Goal: Task Accomplishment & Management: Use online tool/utility

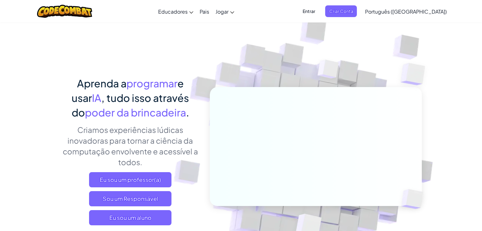
drag, startPoint x: 0, startPoint y: 0, endPoint x: 297, endPoint y: 67, distance: 304.6
click at [297, 67] on img at bounding box center [311, 140] width 352 height 352
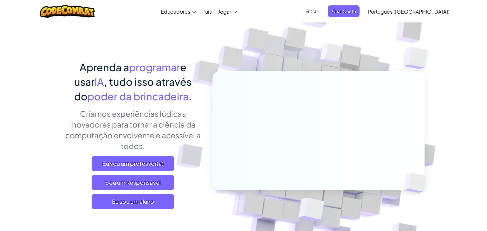
scroll to position [32, 0]
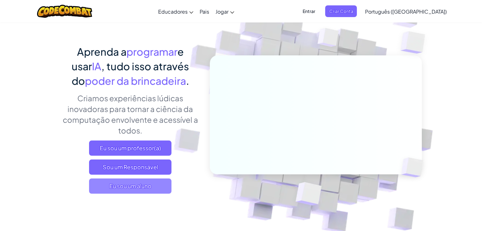
click at [146, 184] on font "Eu sou um aluno" at bounding box center [130, 186] width 42 height 7
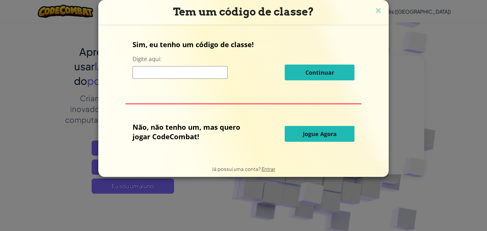
click at [303, 141] on button "Jogue Agora" at bounding box center [320, 134] width 70 height 16
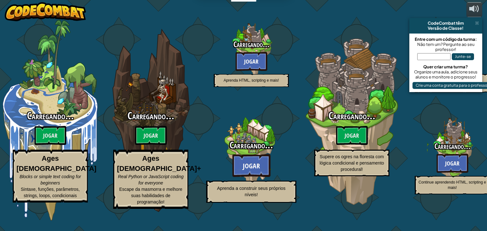
select select "pt-BR"
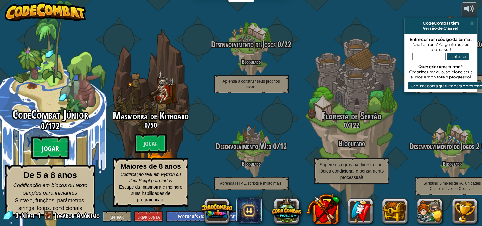
click at [55, 150] on font "Jogar" at bounding box center [50, 149] width 17 height 10
select select "pt-BR"
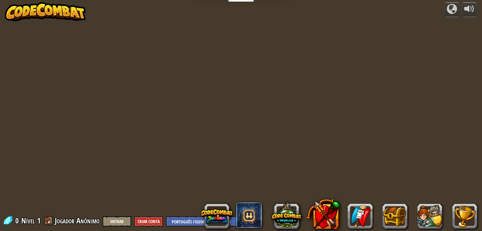
select select "pt-BR"
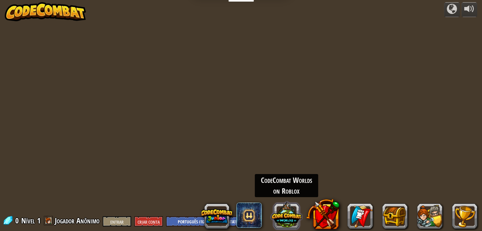
select select "pt-BR"
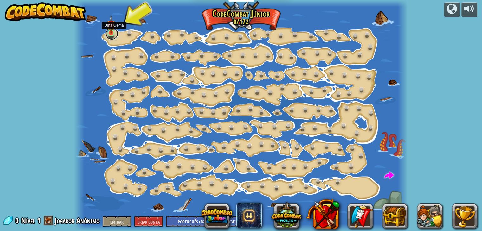
click at [110, 36] on link at bounding box center [112, 33] width 13 height 13
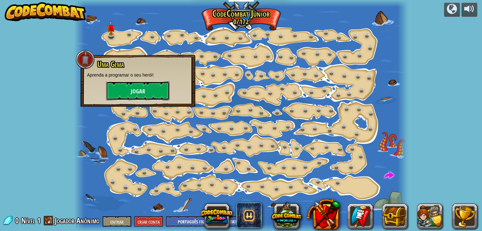
click at [138, 91] on font "Jogar" at bounding box center [138, 92] width 14 height 8
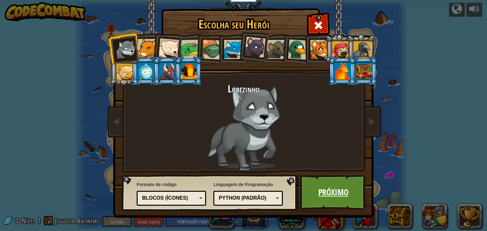
click at [321, 193] on font "Próximo" at bounding box center [333, 192] width 30 height 11
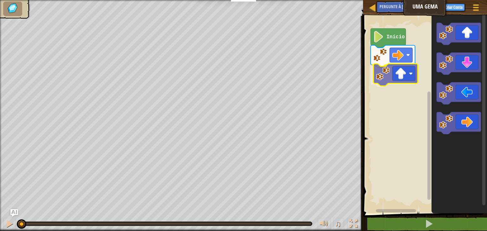
click at [393, 80] on div "Início" at bounding box center [424, 113] width 126 height 201
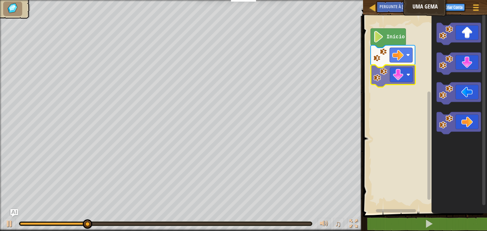
click at [393, 75] on div "Início" at bounding box center [424, 113] width 126 height 201
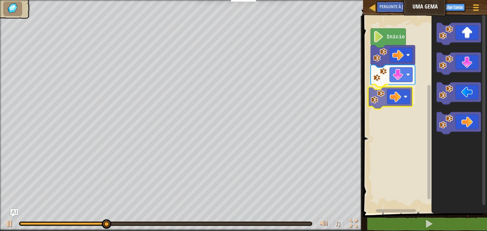
click at [394, 93] on div "Início" at bounding box center [424, 113] width 126 height 201
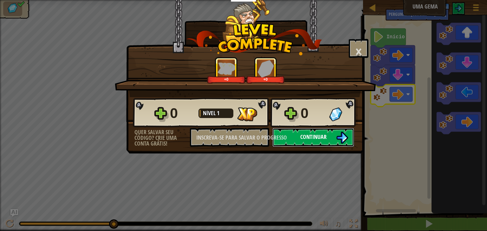
click at [318, 135] on font "Continuar" at bounding box center [313, 137] width 26 height 8
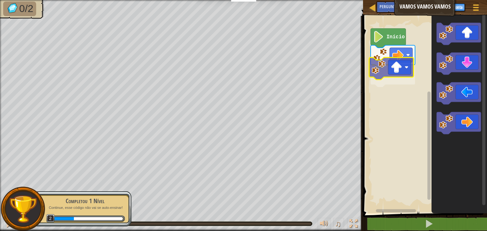
click at [395, 75] on div "Início" at bounding box center [424, 113] width 126 height 201
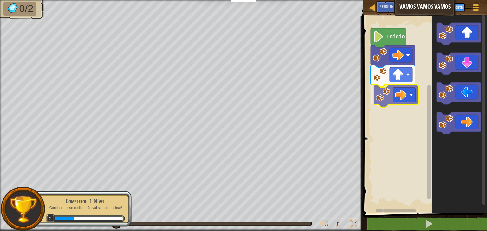
click at [407, 93] on div "Início" at bounding box center [424, 113] width 126 height 201
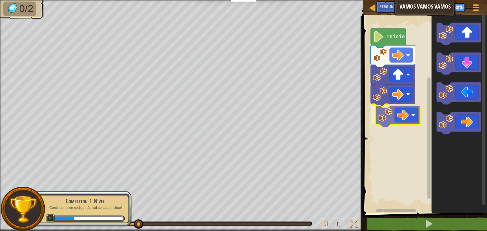
click at [392, 114] on div "Início" at bounding box center [424, 113] width 126 height 201
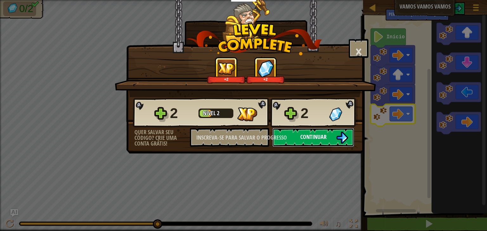
click at [298, 138] on button "Continuar" at bounding box center [313, 137] width 82 height 19
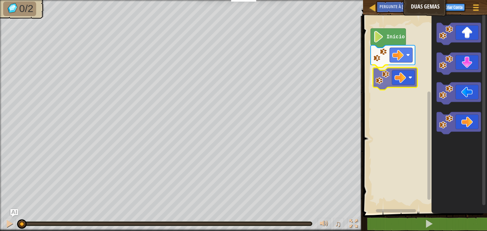
click at [401, 74] on div "Início" at bounding box center [424, 113] width 126 height 201
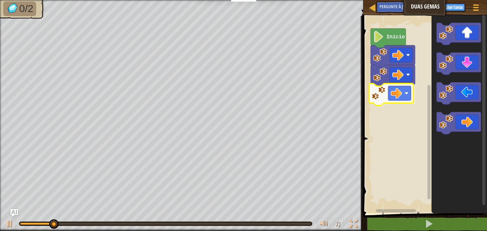
click at [389, 95] on div "Início" at bounding box center [424, 113] width 126 height 201
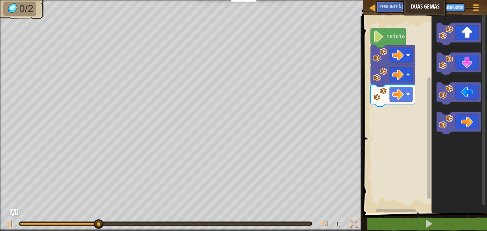
click at [430, 74] on div "Início" at bounding box center [424, 113] width 126 height 201
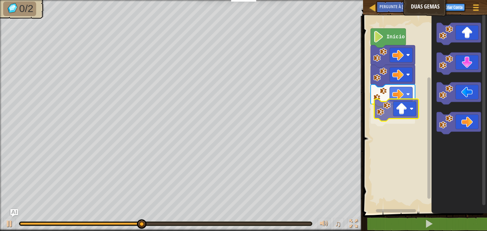
click at [388, 111] on div "Início" at bounding box center [424, 113] width 126 height 201
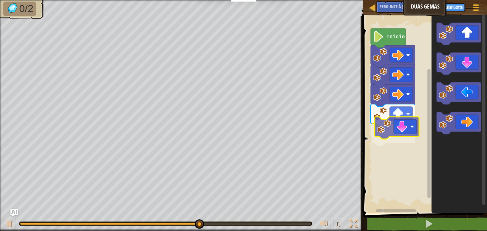
click at [396, 131] on div "Início" at bounding box center [424, 113] width 126 height 201
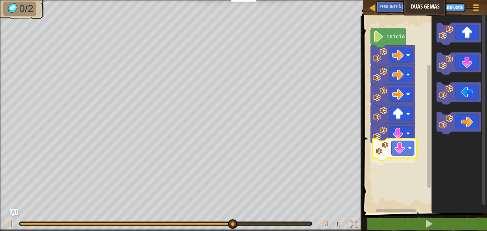
click at [405, 151] on div "Início" at bounding box center [424, 113] width 126 height 201
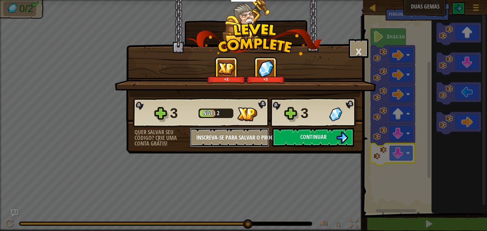
click at [241, 138] on font "Inscreva-se para salvar o progresso" at bounding box center [241, 138] width 91 height 8
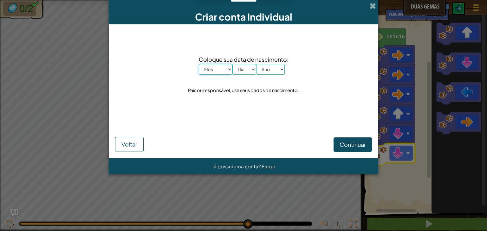
click at [220, 67] on select "Mês Janeiro Fevereiro Março Abril Maio Junho Julho Agosto Setembro Outubro Nove…" at bounding box center [216, 69] width 34 height 11
select select "3"
click at [199, 64] on select "Mês Janeiro Fevereiro Março Abril Maio Junho Julho Agosto Setembro Outubro Nove…" at bounding box center [216, 69] width 34 height 11
click at [237, 70] on select "Dia 1 2 3 4 5 6 7 8 9 10 11 12 13 14 15 16 17 18 19 20 21 22 23 24 25 26 27 28 …" at bounding box center [244, 69] width 24 height 11
select select "1"
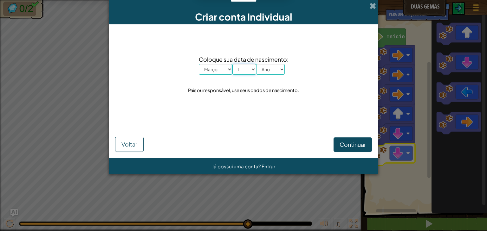
click at [232, 64] on select "Dia 1 2 3 4 5 6 7 8 9 10 11 12 13 14 15 16 17 18 19 20 21 22 23 24 25 26 27 28 …" at bounding box center [244, 69] width 24 height 11
drag, startPoint x: 265, startPoint y: 71, endPoint x: 262, endPoint y: 74, distance: 4.0
click at [265, 71] on select "Ano 2025 2024 2023 2022 2021 2020 2019 2018 2017 2016 2015 2014 2013 2012 2011 …" at bounding box center [270, 69] width 29 height 11
select select "2009"
click at [256, 64] on select "Ano 2025 2024 2023 2022 2021 2020 2019 2018 2017 2016 2015 2014 2013 2012 2011 …" at bounding box center [270, 69] width 29 height 11
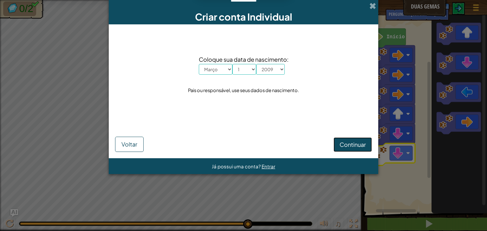
click at [345, 146] on font "Continuar" at bounding box center [352, 144] width 26 height 7
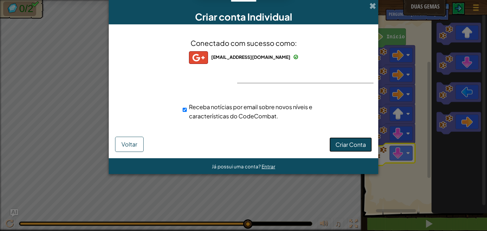
click at [362, 145] on font "Criar Conta" at bounding box center [350, 144] width 30 height 7
click at [342, 148] on font "Criar Conta" at bounding box center [350, 144] width 30 height 7
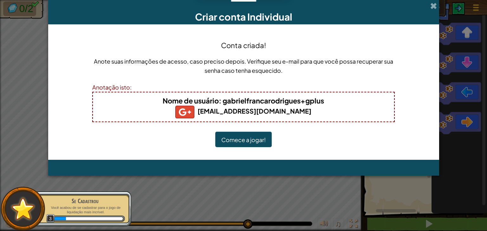
click at [257, 138] on font "Comece a jogar!" at bounding box center [243, 139] width 44 height 7
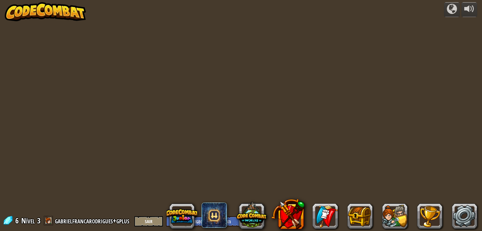
select select "pt-BR"
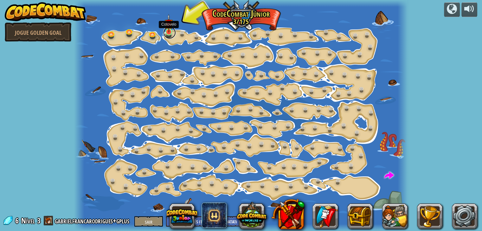
click at [169, 35] on link at bounding box center [169, 32] width 13 height 13
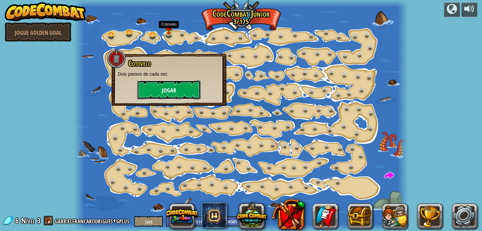
click at [183, 87] on button "Jogar" at bounding box center [168, 89] width 63 height 19
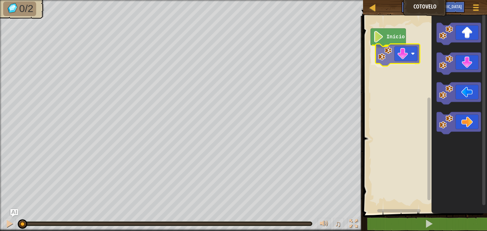
click at [410, 60] on div "Início" at bounding box center [424, 113] width 126 height 201
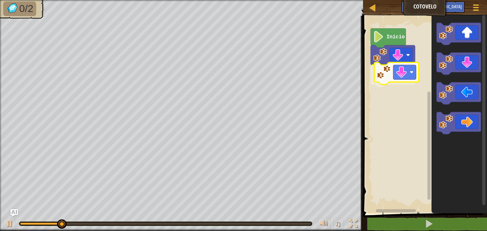
click at [401, 76] on div "Início" at bounding box center [424, 113] width 126 height 201
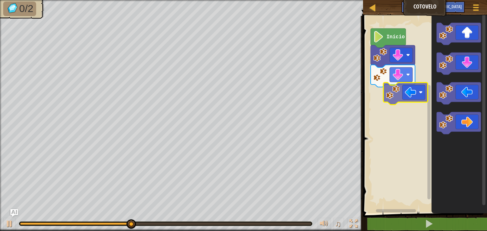
click at [403, 92] on div "Início" at bounding box center [424, 113] width 126 height 201
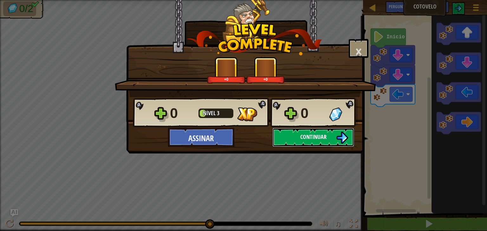
click at [304, 137] on font "Continuar" at bounding box center [313, 137] width 26 height 8
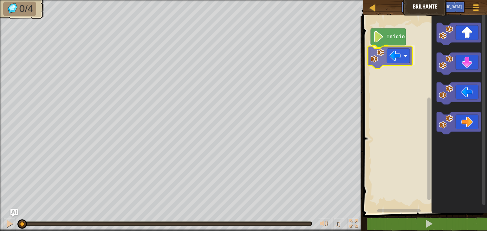
click at [389, 59] on div "Início" at bounding box center [424, 113] width 126 height 201
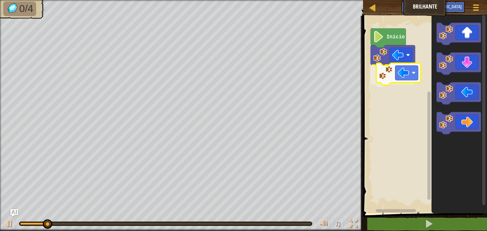
click at [382, 72] on div "Início" at bounding box center [424, 113] width 126 height 201
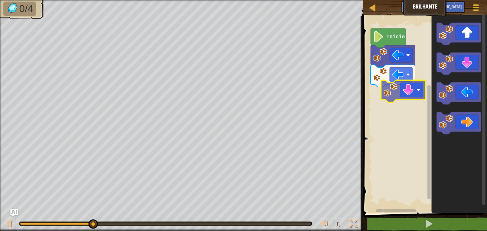
click at [403, 88] on div "Início" at bounding box center [424, 113] width 126 height 201
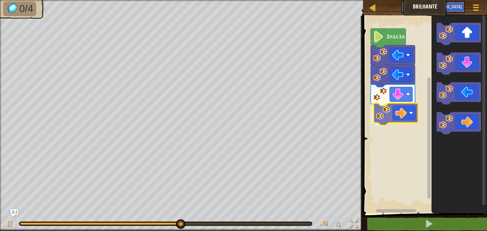
click at [399, 110] on div "Início" at bounding box center [424, 113] width 126 height 201
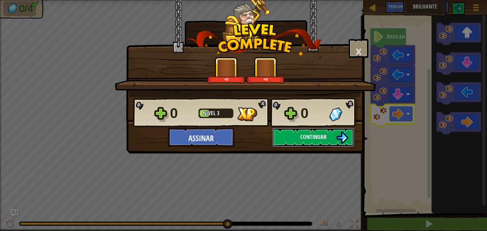
click at [328, 136] on button "Continuar" at bounding box center [313, 137] width 82 height 19
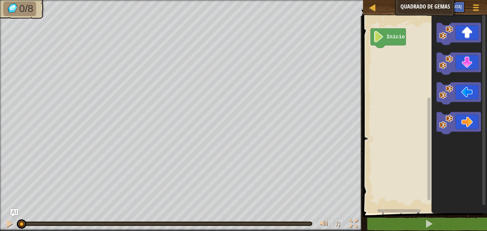
click at [415, 54] on div "Início" at bounding box center [424, 113] width 126 height 201
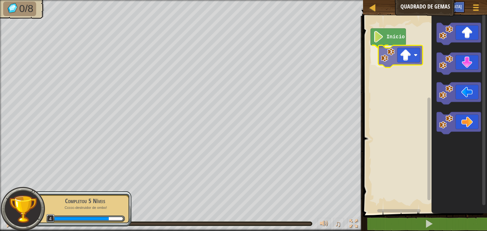
click at [381, 58] on div "Início" at bounding box center [424, 113] width 126 height 201
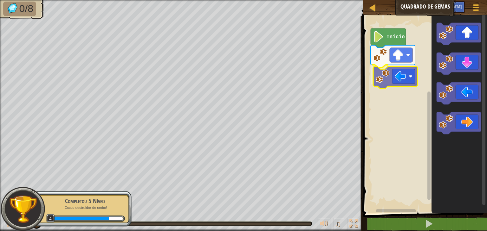
click at [387, 78] on div "Início" at bounding box center [424, 113] width 126 height 201
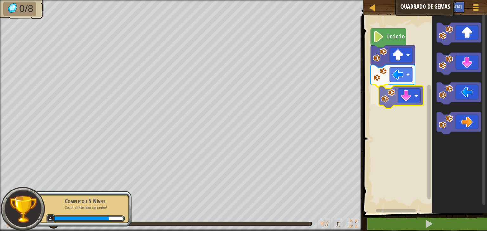
click at [389, 95] on div "Início" at bounding box center [424, 113] width 126 height 201
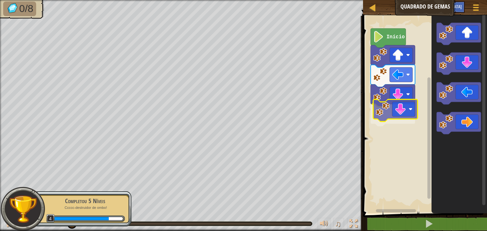
click at [409, 107] on div "Início" at bounding box center [424, 113] width 126 height 201
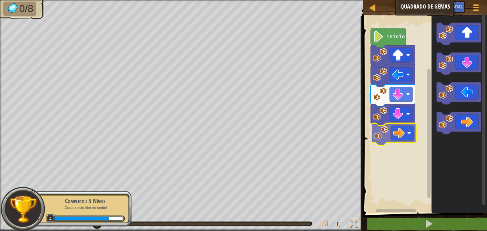
click at [396, 134] on div "Início" at bounding box center [424, 113] width 126 height 201
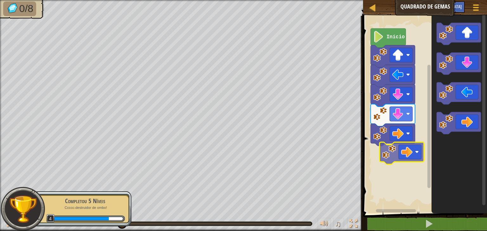
click at [394, 157] on div "Início" at bounding box center [424, 113] width 126 height 201
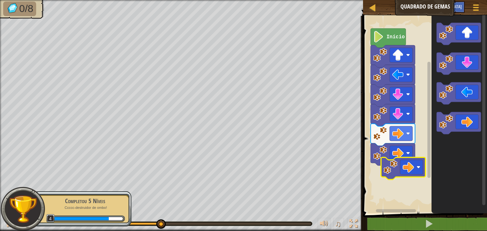
click at [416, 168] on div "Início" at bounding box center [424, 113] width 126 height 201
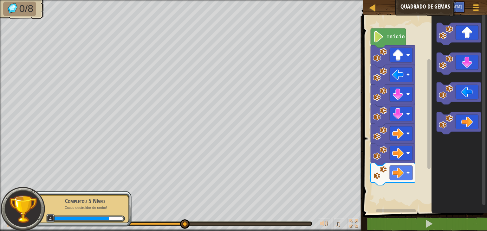
click at [418, 130] on div "Início" at bounding box center [424, 113] width 126 height 201
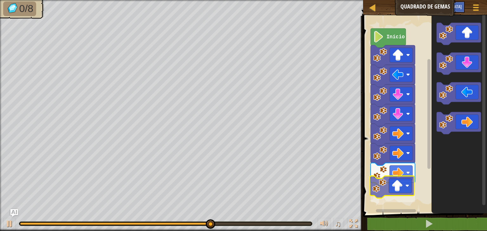
click at [407, 188] on div "Início" at bounding box center [424, 113] width 126 height 201
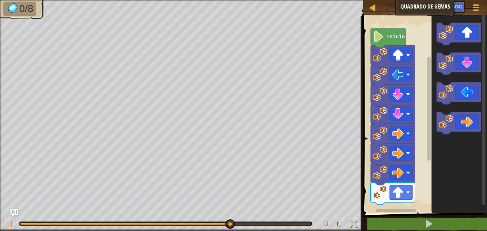
click at [396, 185] on div "Início" at bounding box center [424, 113] width 126 height 201
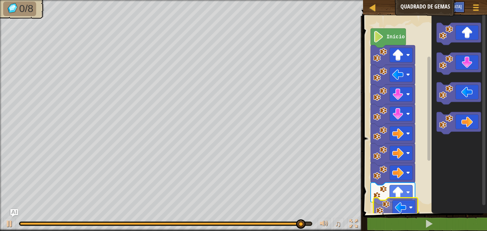
click at [400, 212] on div "Início" at bounding box center [424, 113] width 126 height 201
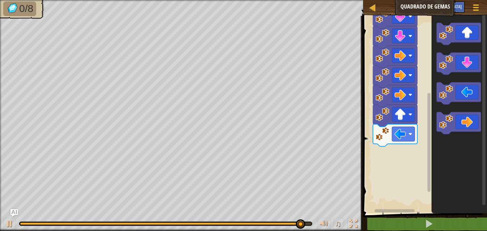
click at [429, 45] on div "Início" at bounding box center [424, 113] width 126 height 201
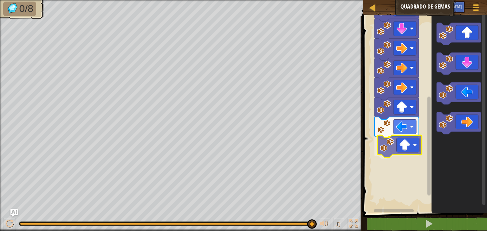
click at [418, 141] on div "Início" at bounding box center [424, 113] width 126 height 201
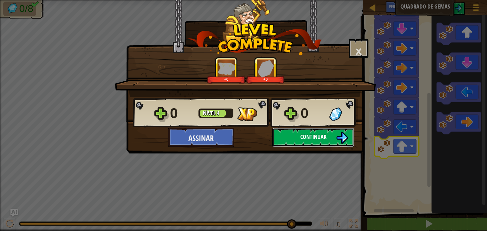
click at [321, 136] on font "Continuar" at bounding box center [313, 137] width 26 height 8
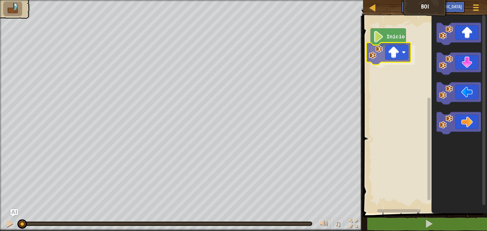
click at [388, 58] on div "Início" at bounding box center [424, 113] width 126 height 201
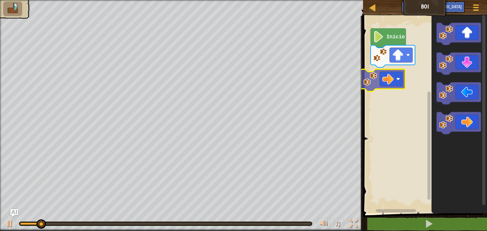
click at [399, 81] on div "Início" at bounding box center [424, 113] width 126 height 201
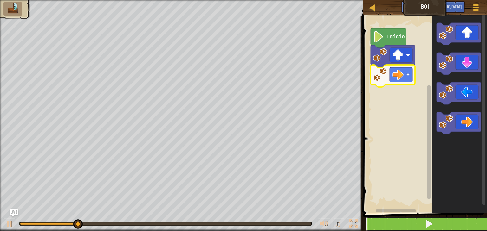
click at [411, 223] on button at bounding box center [429, 224] width 126 height 15
click at [403, 223] on button at bounding box center [429, 224] width 126 height 15
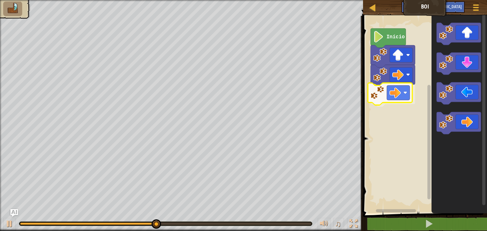
click at [397, 100] on div "Início" at bounding box center [424, 113] width 126 height 201
